Goal: Task Accomplishment & Management: Complete application form

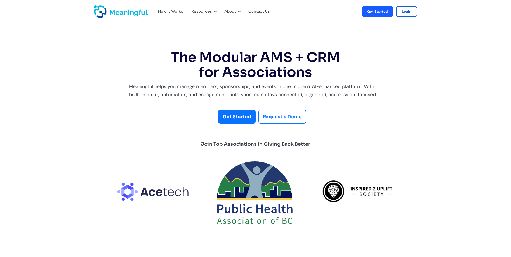
click at [177, 10] on div "How it Works" at bounding box center [170, 11] width 25 height 7
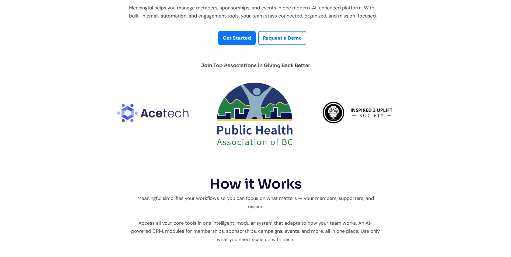
scroll to position [81, 0]
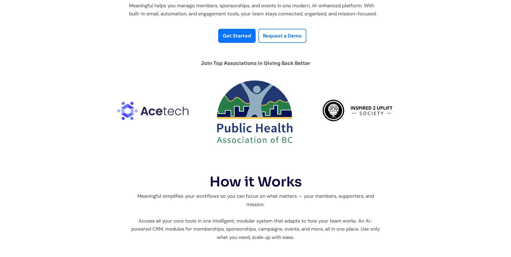
drag, startPoint x: 243, startPoint y: 36, endPoint x: 264, endPoint y: 31, distance: 21.5
click at [242, 35] on strong "Get Started" at bounding box center [237, 36] width 28 height 6
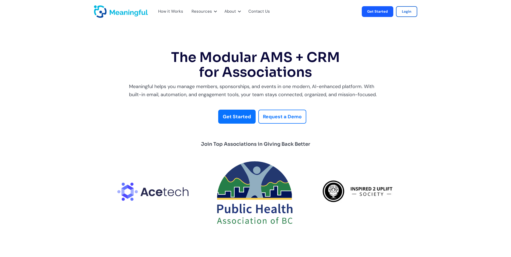
click at [136, 13] on img "home" at bounding box center [121, 11] width 54 height 12
click at [376, 10] on link "Get Started" at bounding box center [376, 11] width 31 height 11
click at [171, 11] on div "How it Works" at bounding box center [170, 11] width 25 height 7
click at [230, 117] on strong "Get Started" at bounding box center [237, 116] width 28 height 6
click at [142, 10] on img "home" at bounding box center [121, 11] width 54 height 12
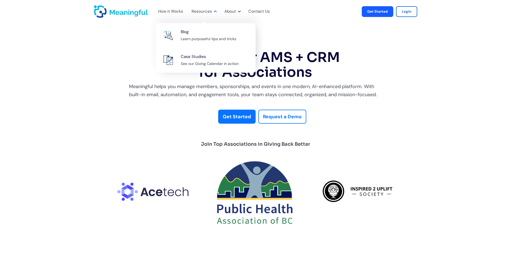
click at [214, 10] on div at bounding box center [215, 11] width 4 height 4
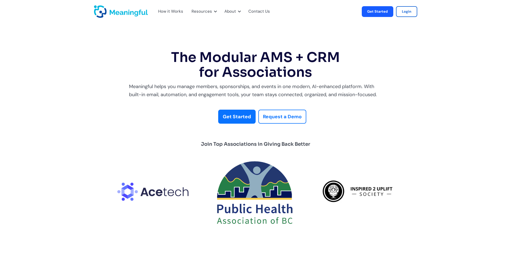
click at [169, 11] on div "How it Works" at bounding box center [170, 11] width 25 height 7
click at [384, 15] on link "Get Started" at bounding box center [376, 11] width 31 height 11
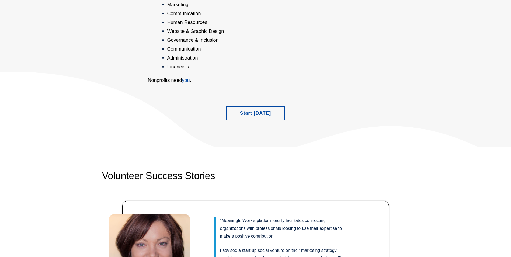
scroll to position [834, 0]
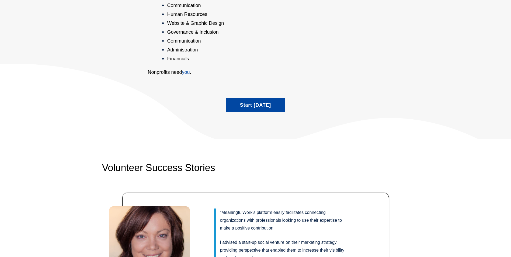
click at [269, 106] on link "Start Today" at bounding box center [255, 105] width 59 height 14
